Goal: Check status

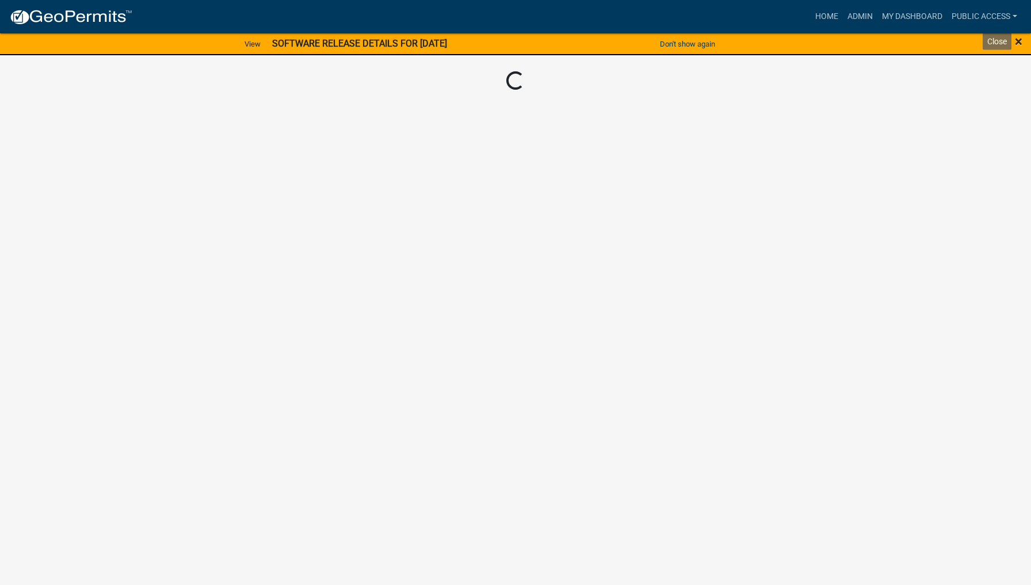
click at [1019, 43] on span "×" at bounding box center [1018, 41] width 7 height 16
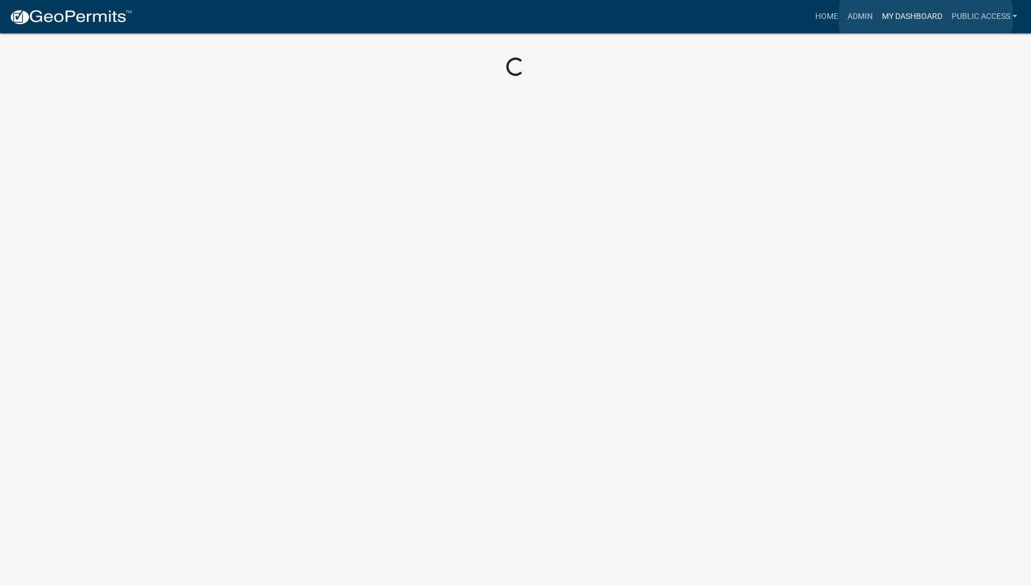
click at [926, 17] on link "My Dashboard" at bounding box center [913, 17] width 70 height 22
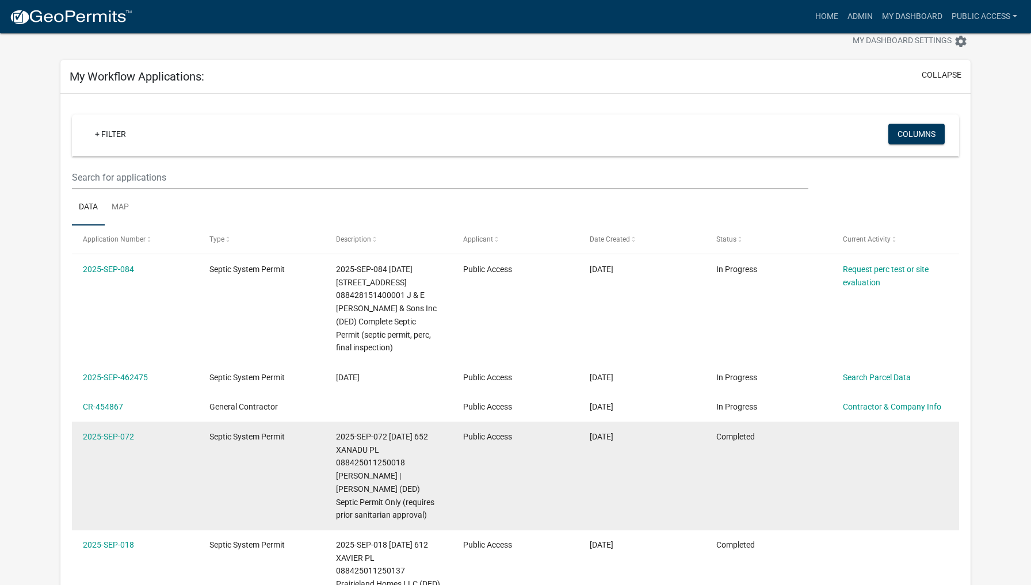
scroll to position [23, 0]
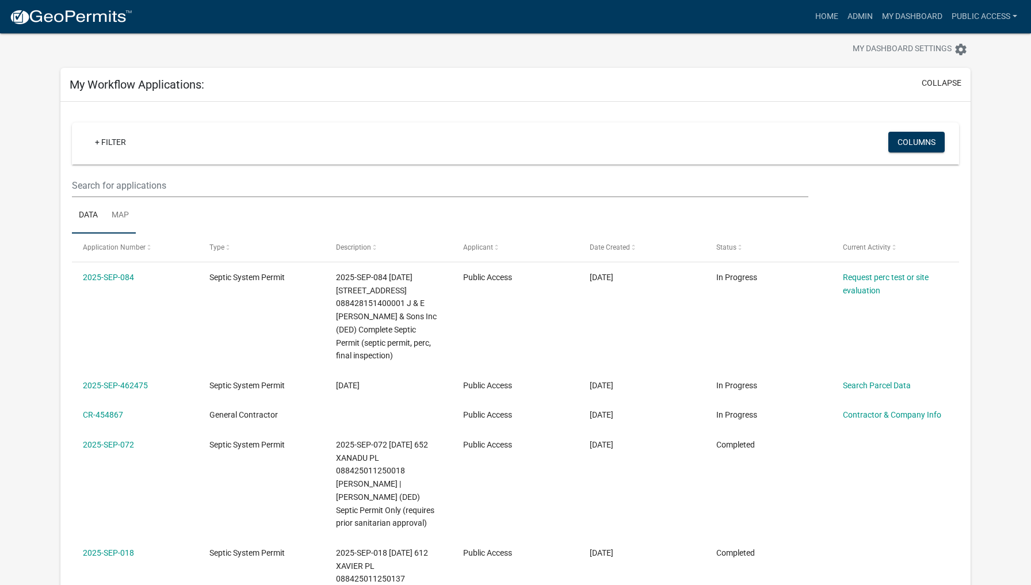
click at [125, 216] on link "Map" at bounding box center [120, 215] width 31 height 37
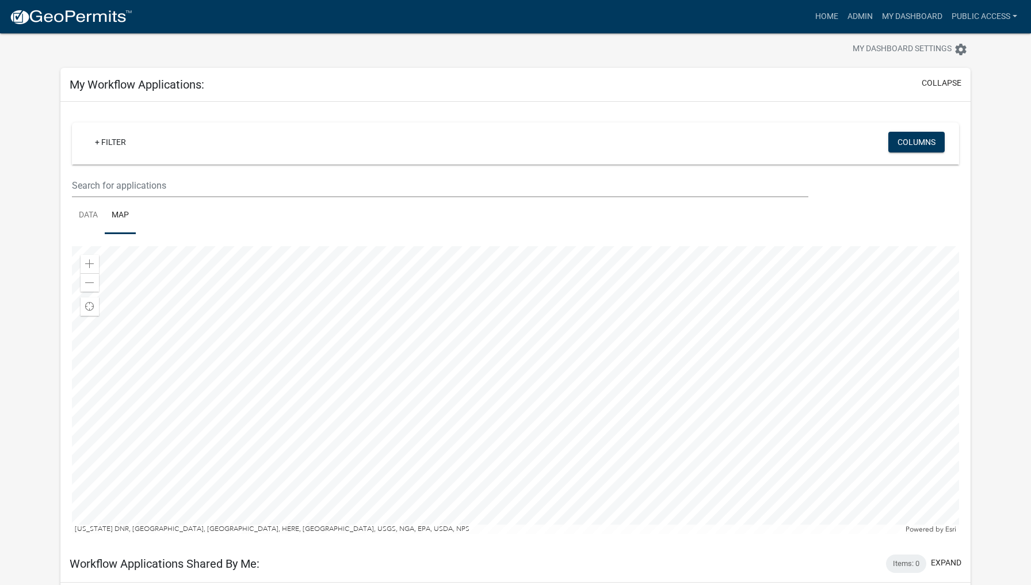
click at [718, 203] on wm-datatable "+ Filter Columns Data Map Zoom in Zoom out Find my location [US_STATE] DNR, [GE…" at bounding box center [516, 328] width 888 height 411
click at [85, 261] on span at bounding box center [89, 264] width 9 height 9
